Goal: Information Seeking & Learning: Understand process/instructions

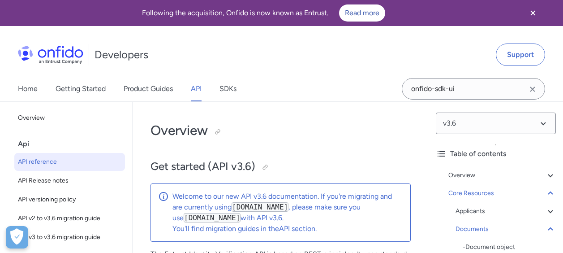
select select "http"
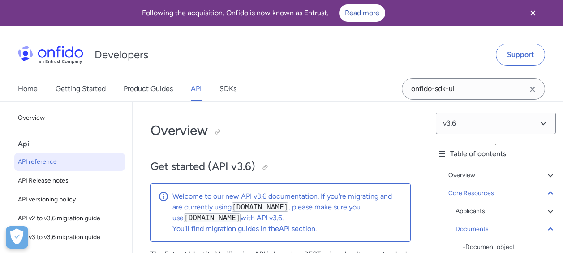
select select "http"
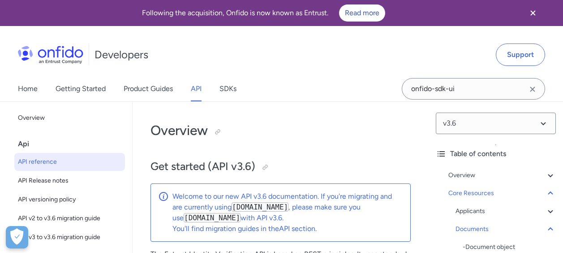
select select "http"
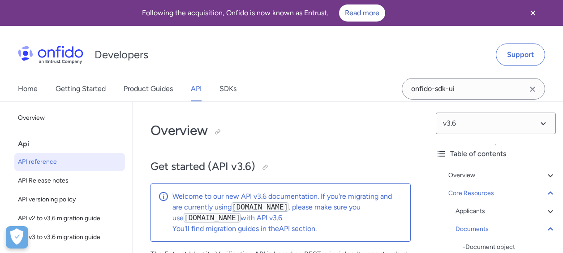
select select "http"
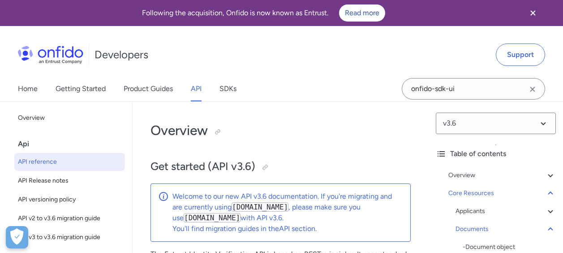
select select "http"
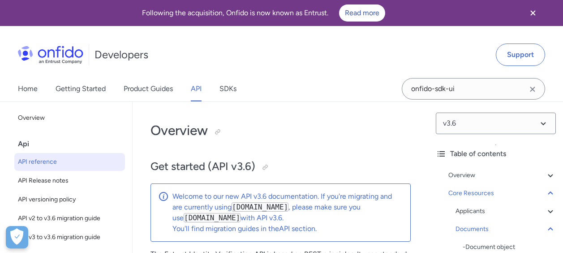
select select "http"
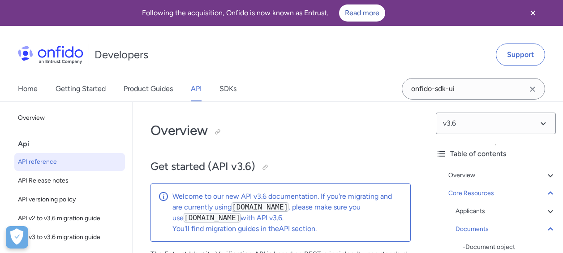
select select "http"
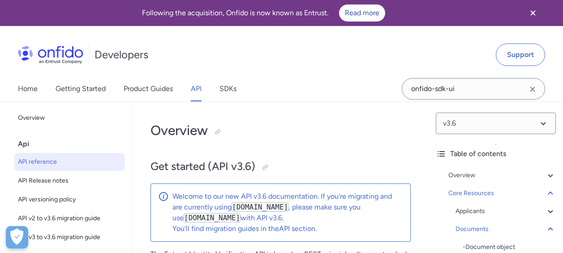
select select "http"
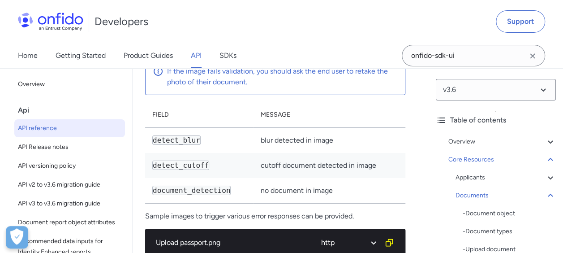
scroll to position [0, 5]
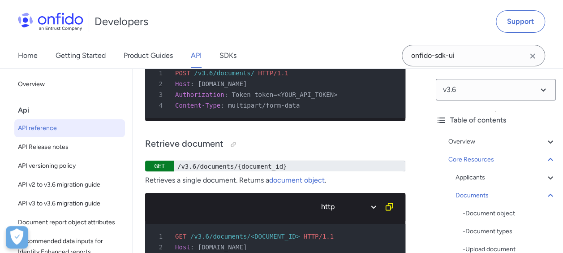
scroll to position [20331, 0]
